Goal: Task Accomplishment & Management: Complete application form

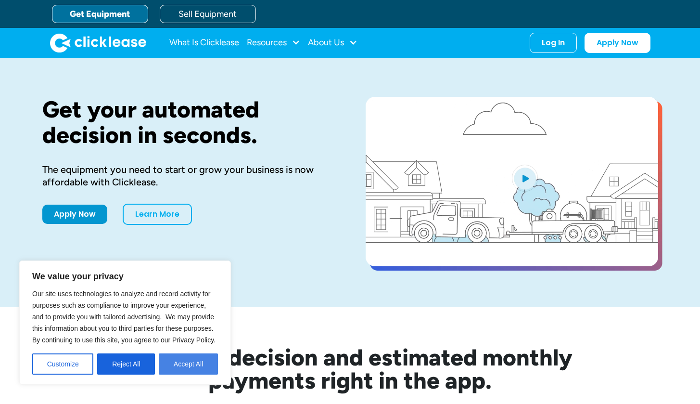
click at [170, 363] on button "Accept All" at bounding box center [188, 363] width 59 height 21
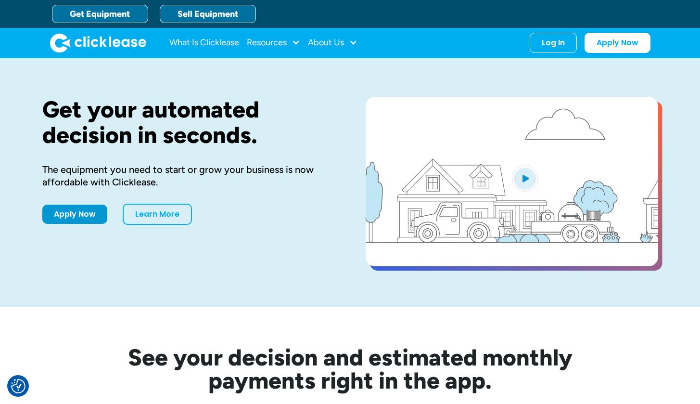
click at [221, 14] on link "Sell Equipment" at bounding box center [208, 14] width 96 height 18
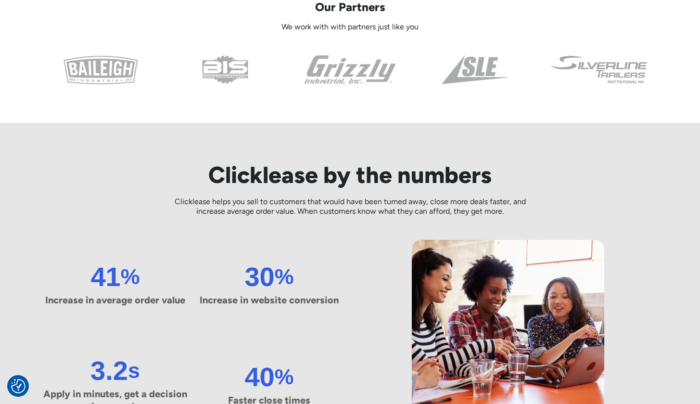
scroll to position [833, 0]
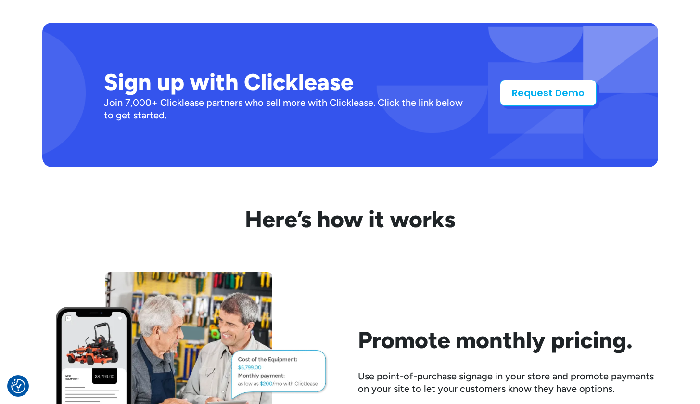
click at [549, 93] on link "Request Demo" at bounding box center [548, 93] width 97 height 26
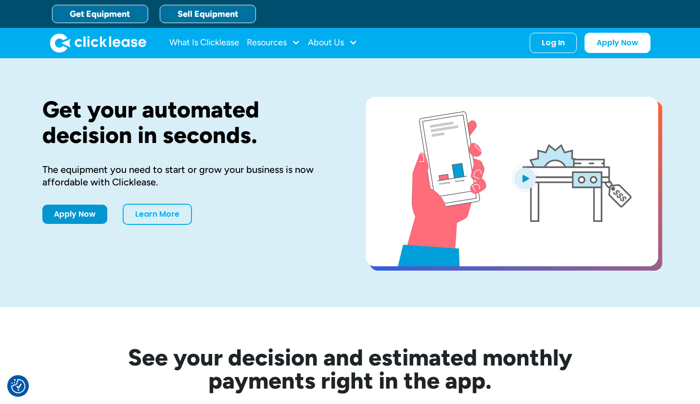
click at [205, 13] on link "Sell Equipment" at bounding box center [208, 14] width 96 height 18
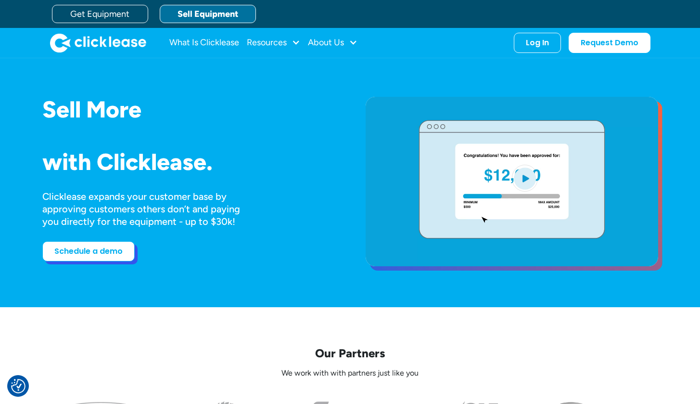
click at [94, 253] on link "Schedule a demo" at bounding box center [88, 251] width 92 height 20
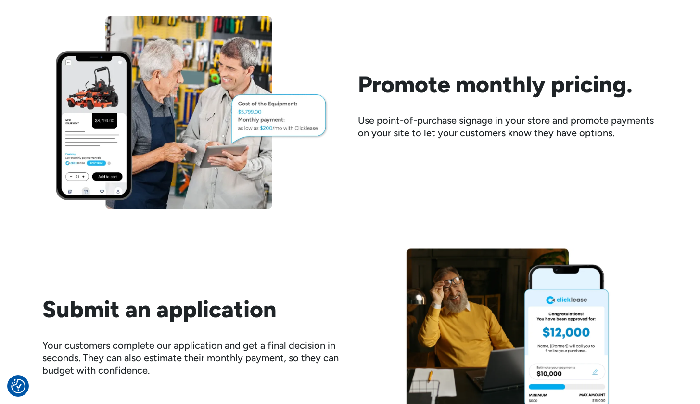
scroll to position [1546, 0]
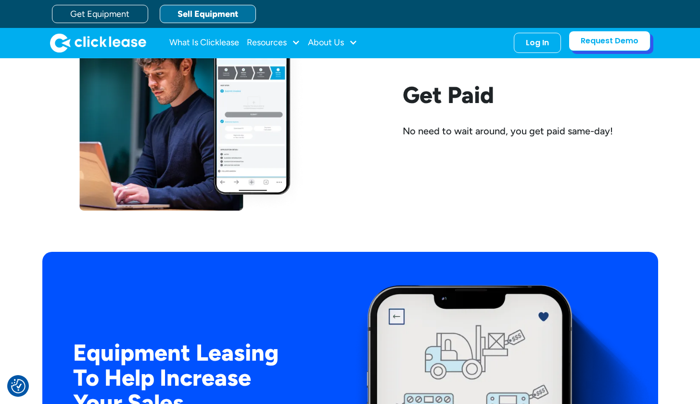
click at [622, 44] on link "Request Demo" at bounding box center [610, 41] width 82 height 20
